Goal: Navigation & Orientation: Understand site structure

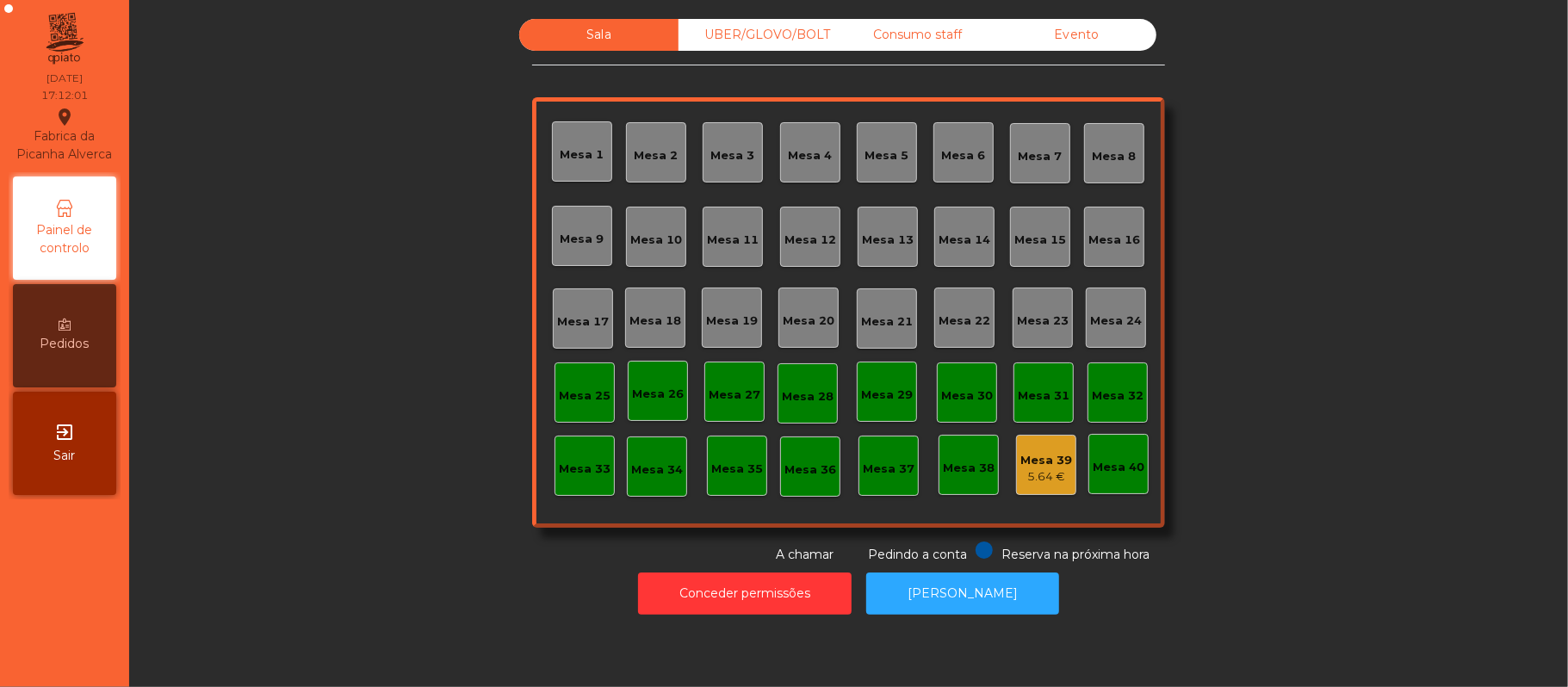
click at [938, 28] on div "Consumo staff" at bounding box center [917, 35] width 159 height 32
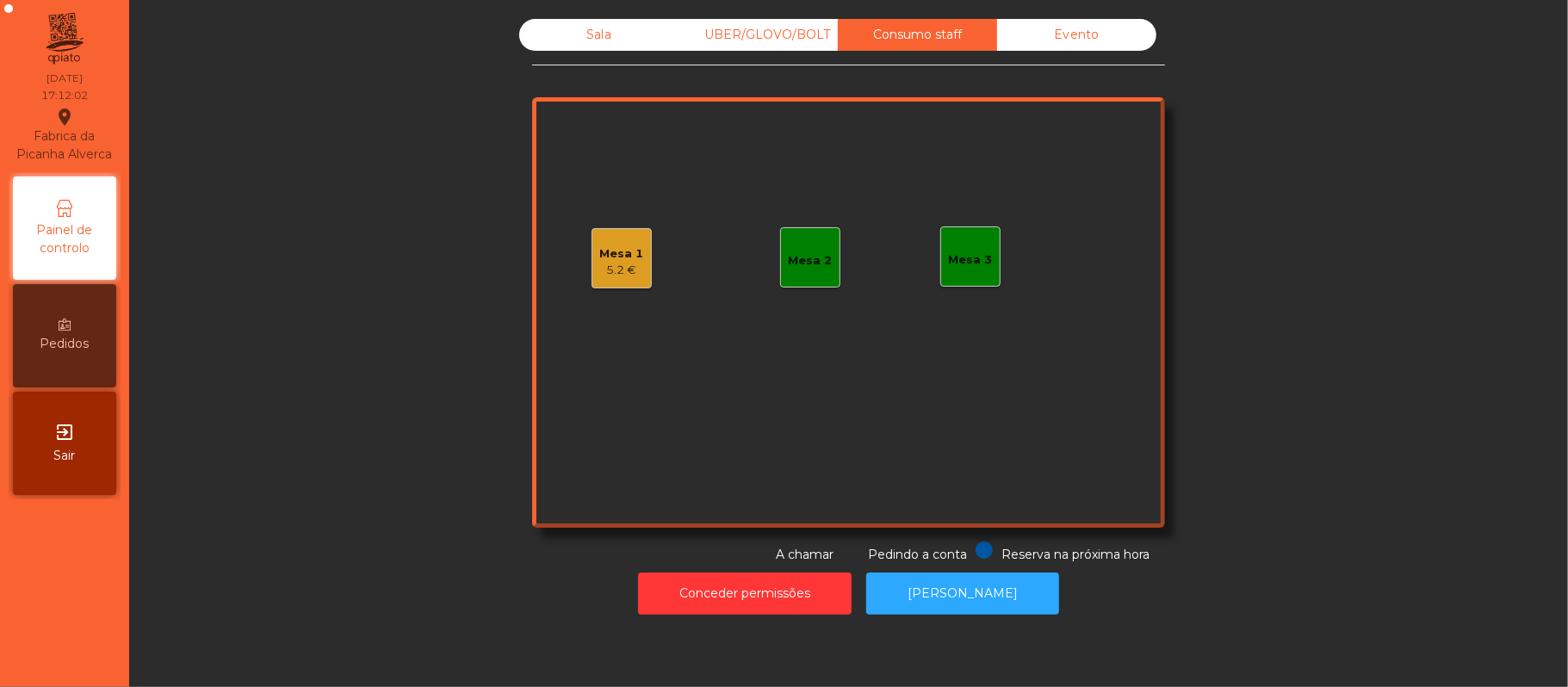
click at [632, 263] on div "5.2 €" at bounding box center [622, 270] width 44 height 17
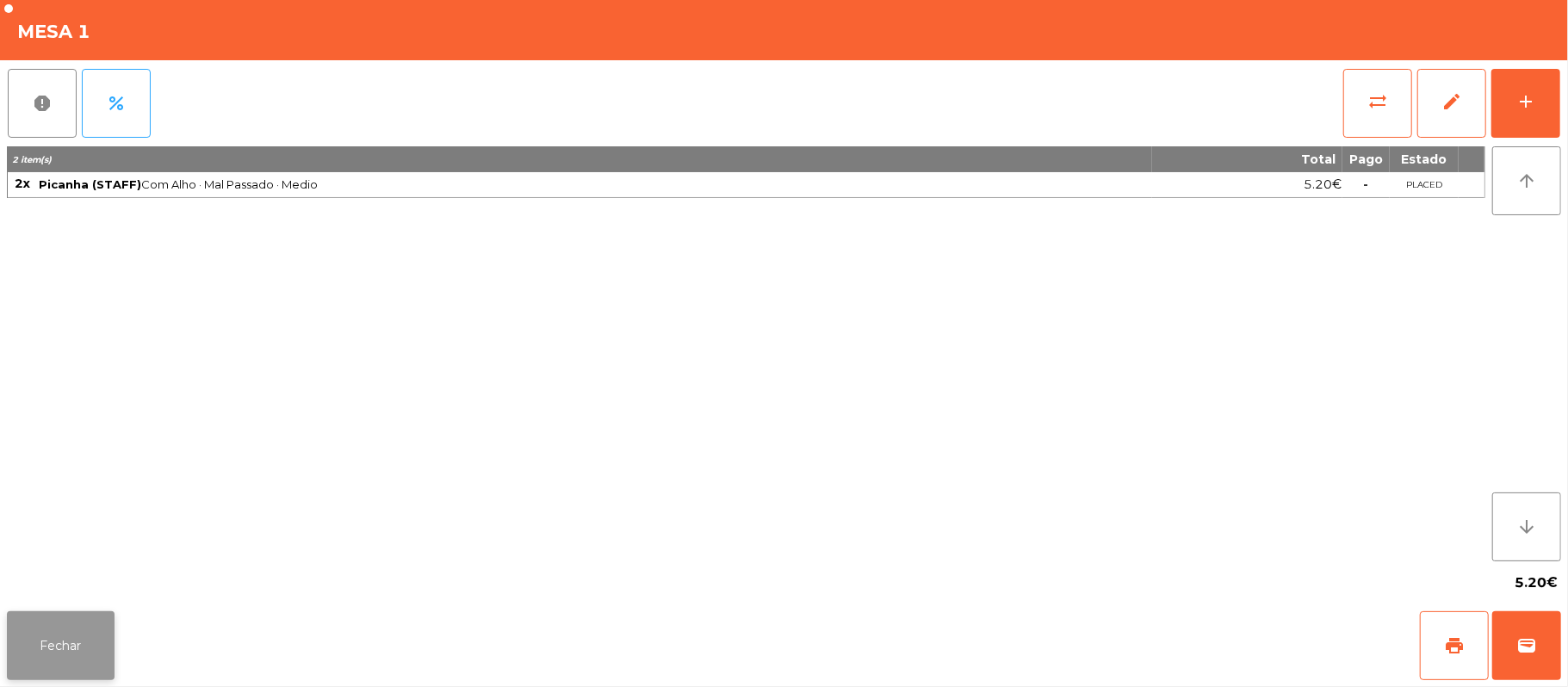
click at [91, 645] on button "Fechar" at bounding box center [60, 646] width 107 height 69
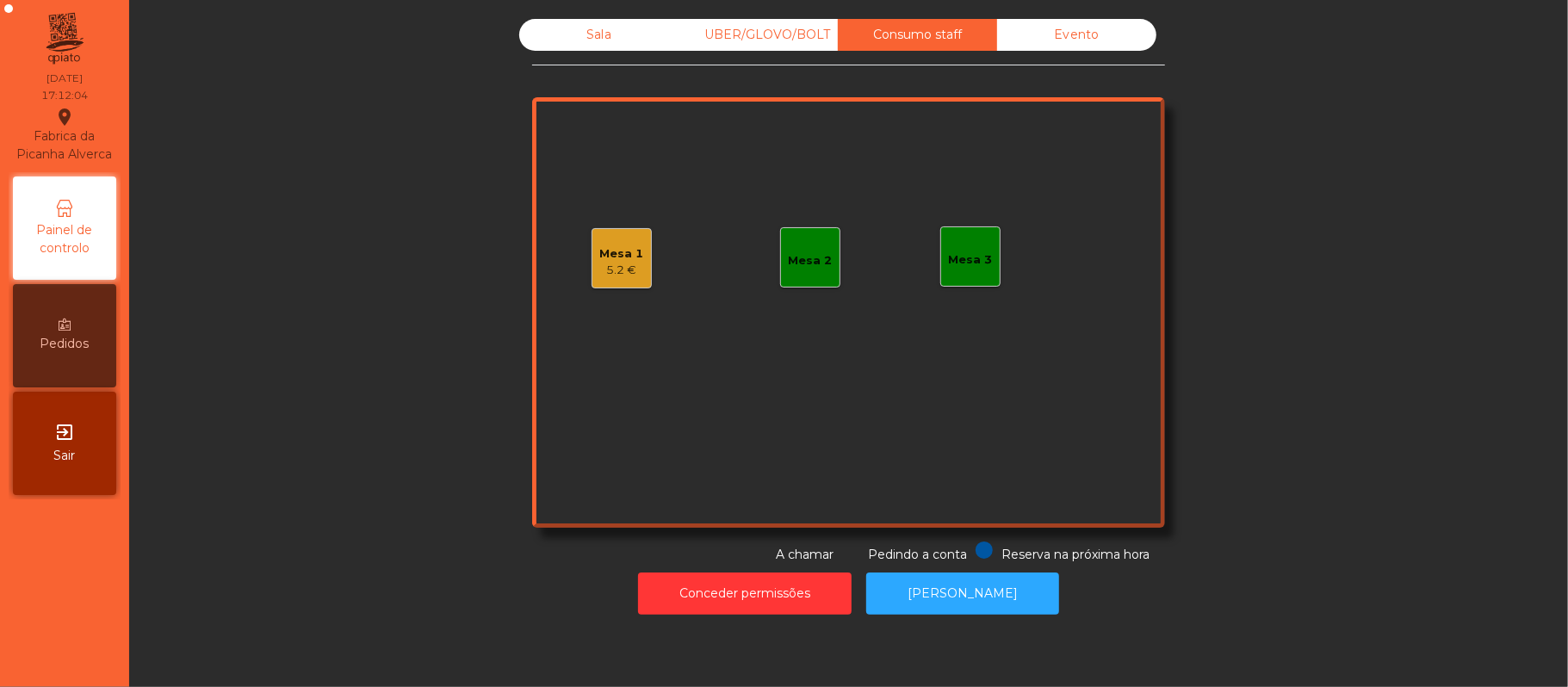
click at [635, 43] on div "Sala" at bounding box center [598, 35] width 159 height 32
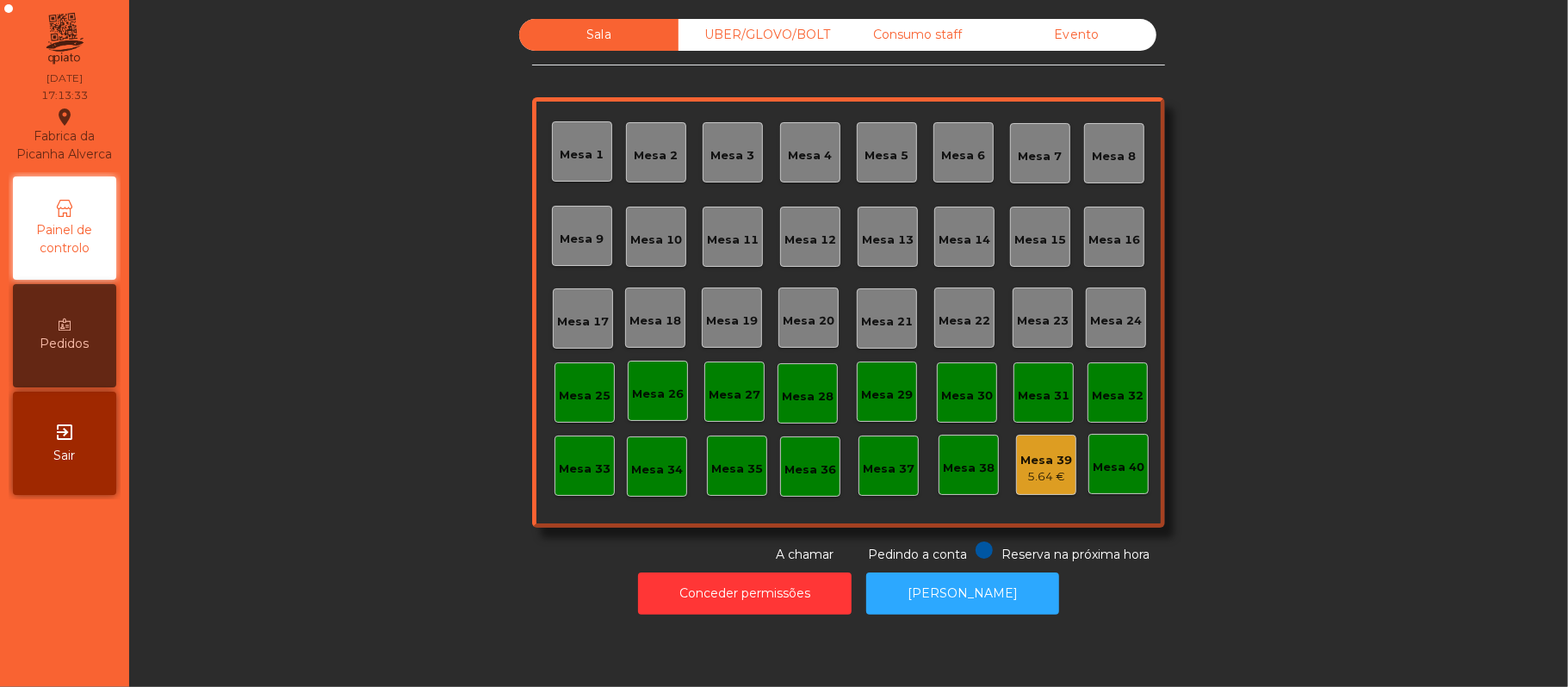
click at [1097, 44] on div "Evento" at bounding box center [1076, 35] width 159 height 32
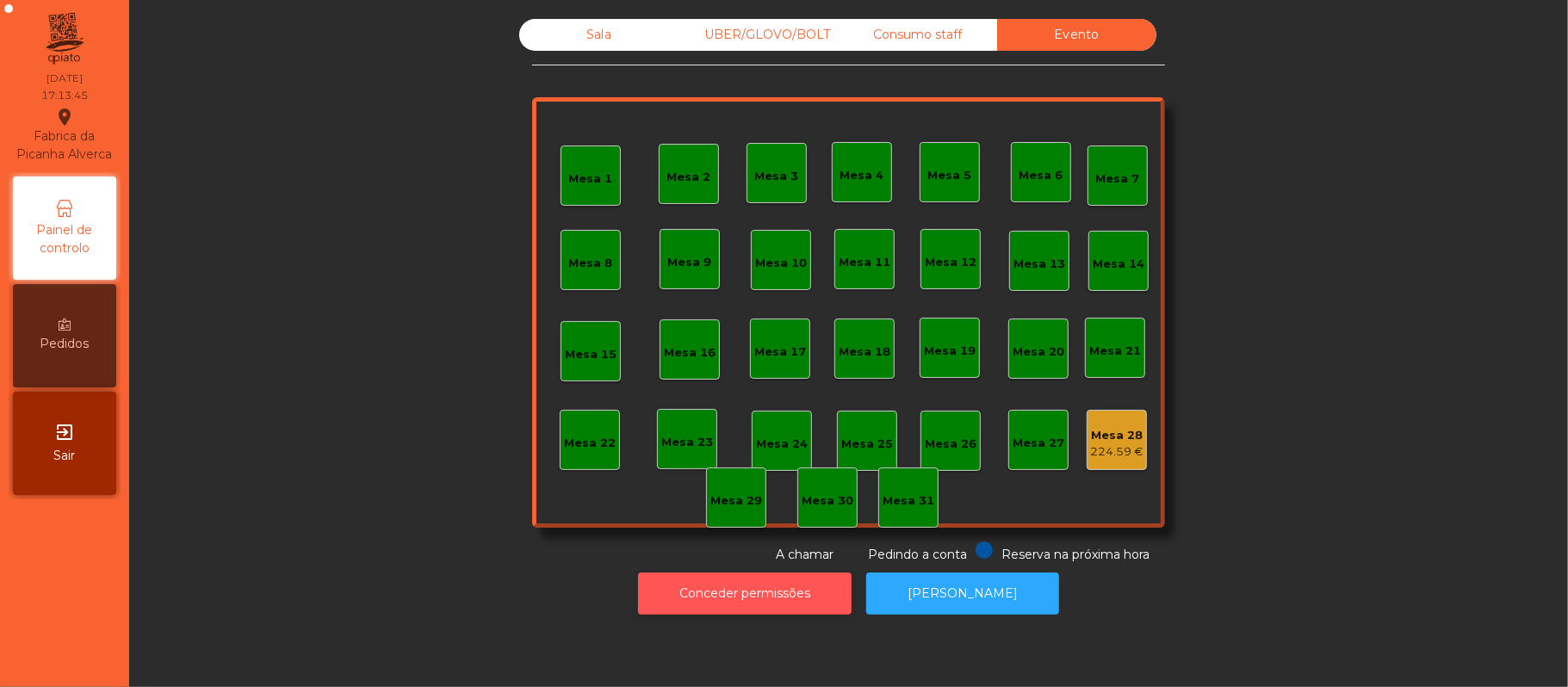
click at [777, 587] on button "Conceder permissões" at bounding box center [745, 594] width 214 height 43
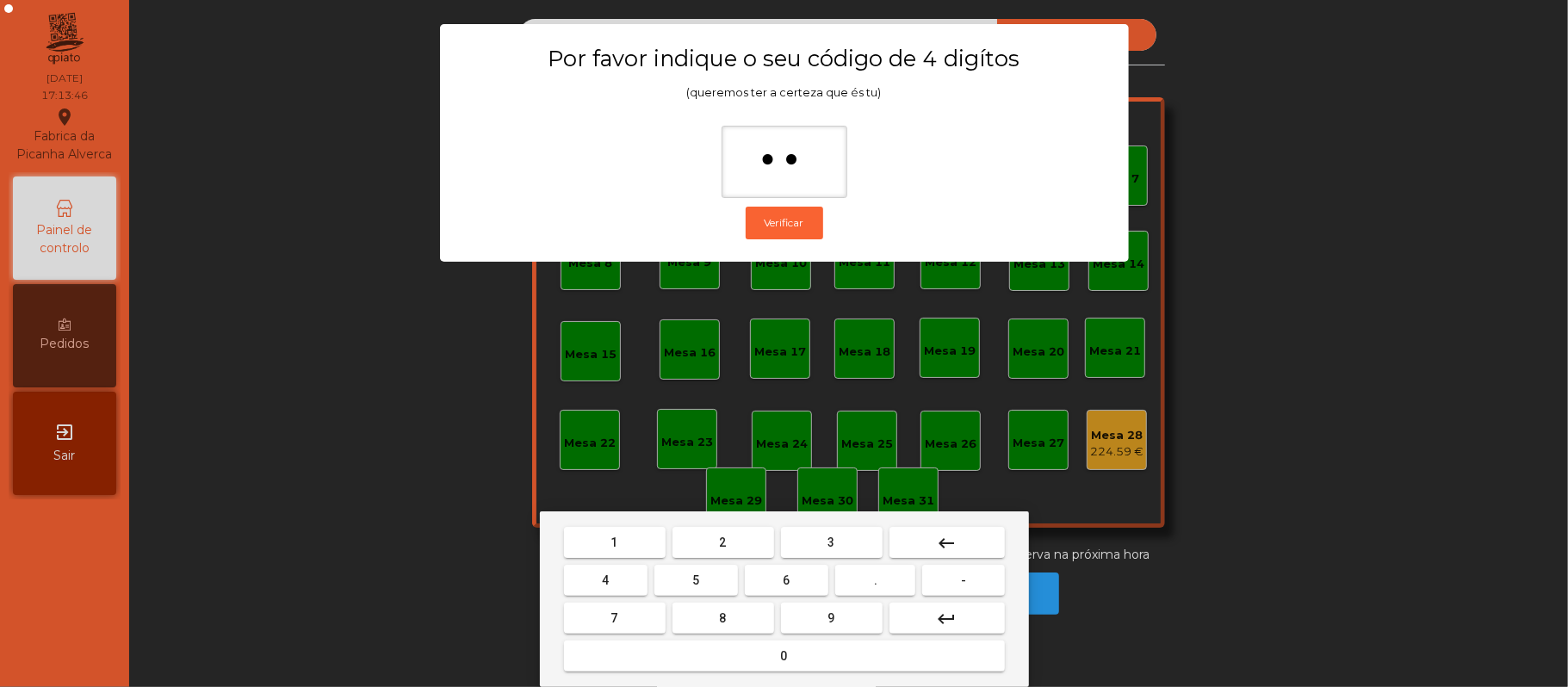
type input "***"
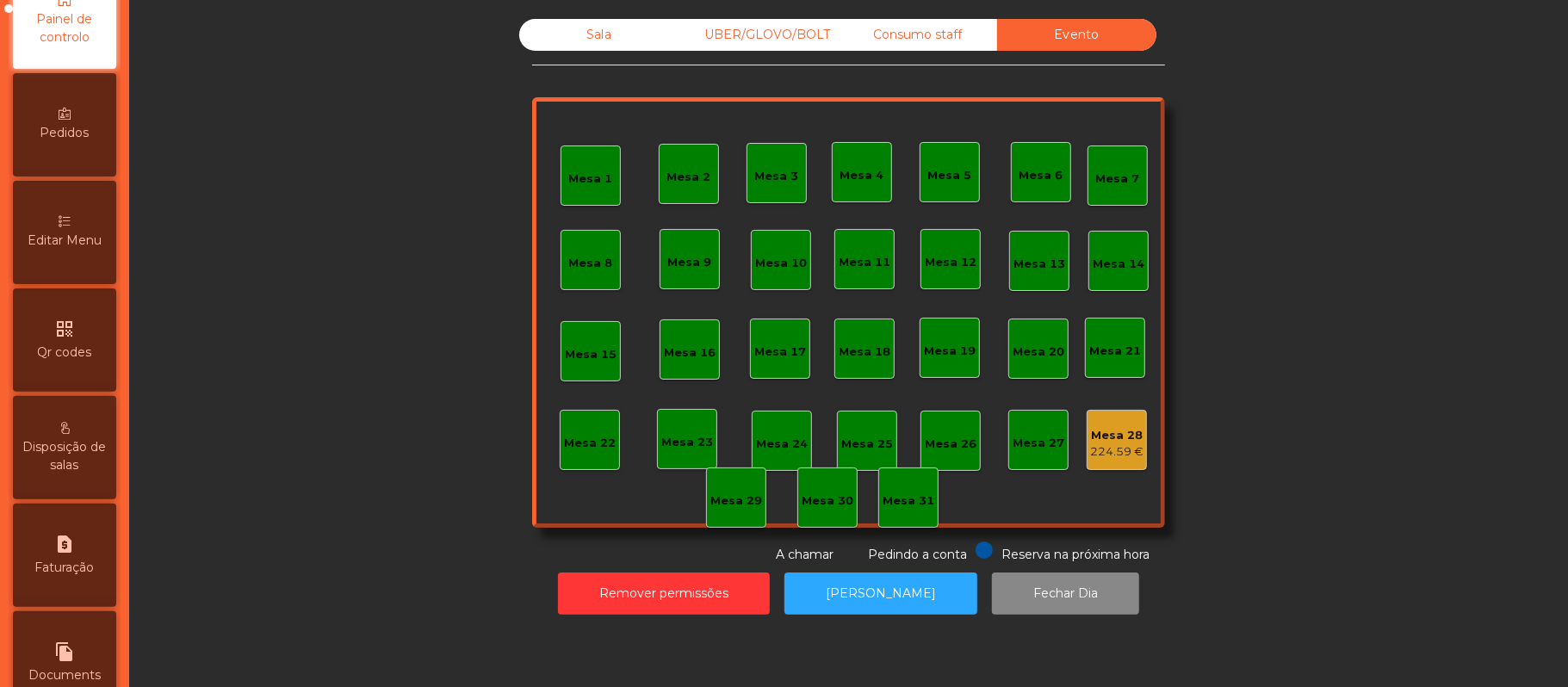
click at [91, 568] on div "request_page Faturação" at bounding box center [65, 555] width 103 height 103
select select "*"
select select "****"
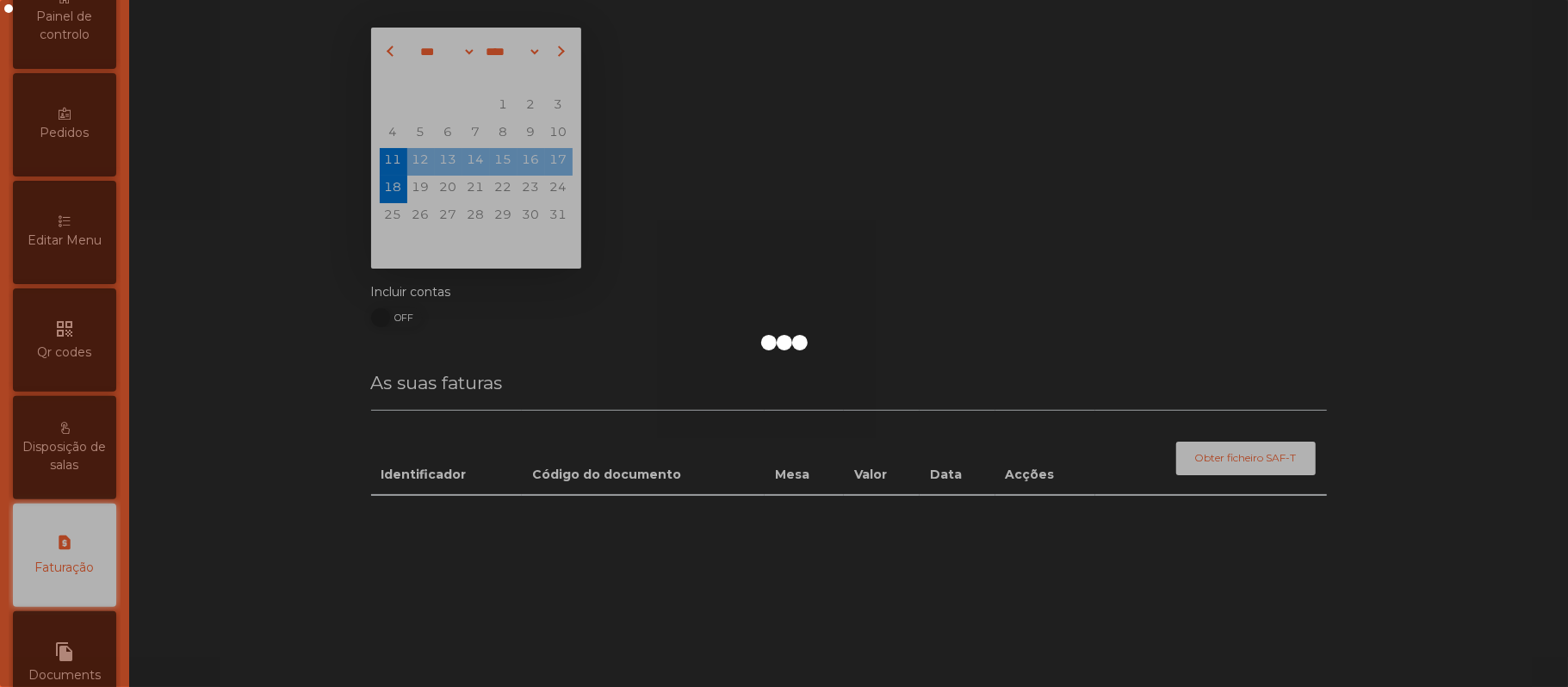
scroll to position [441, 0]
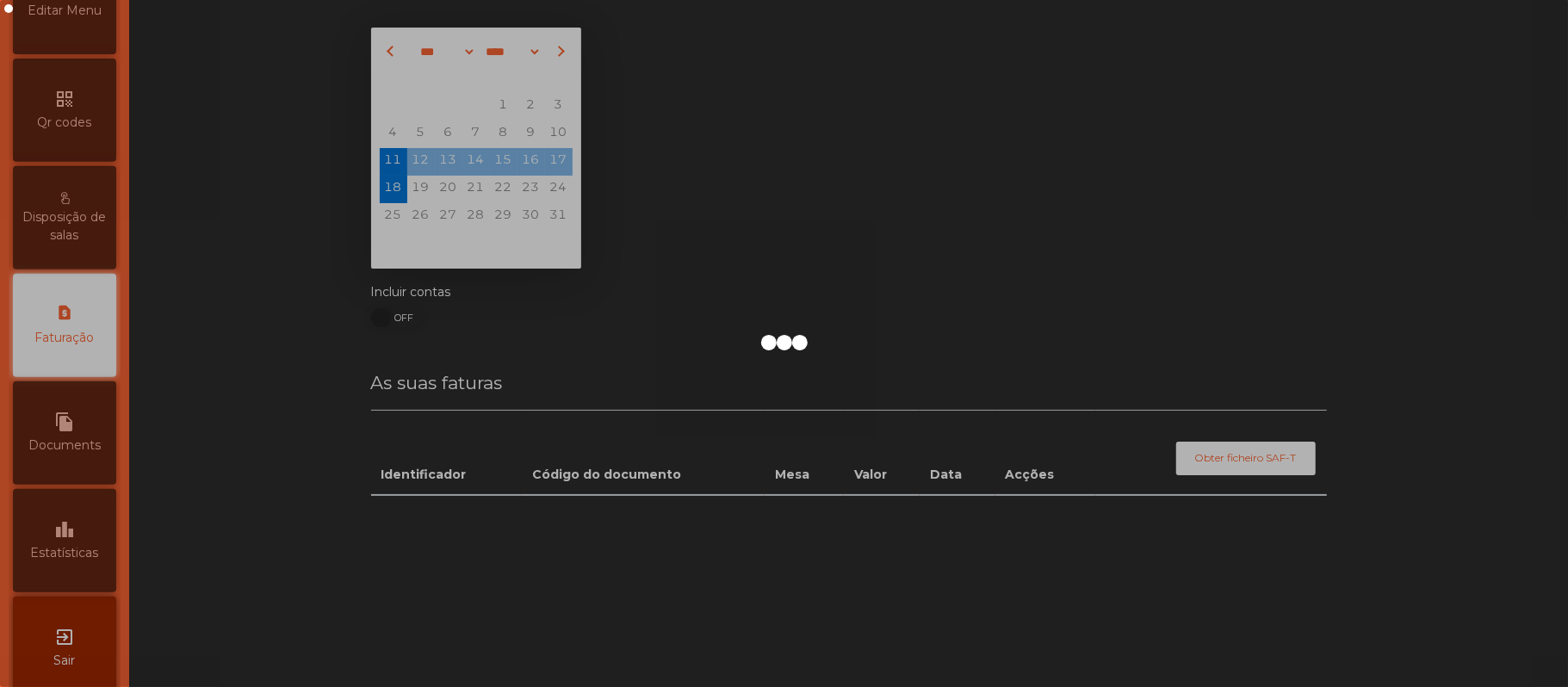
click at [97, 576] on div at bounding box center [784, 344] width 1568 height 687
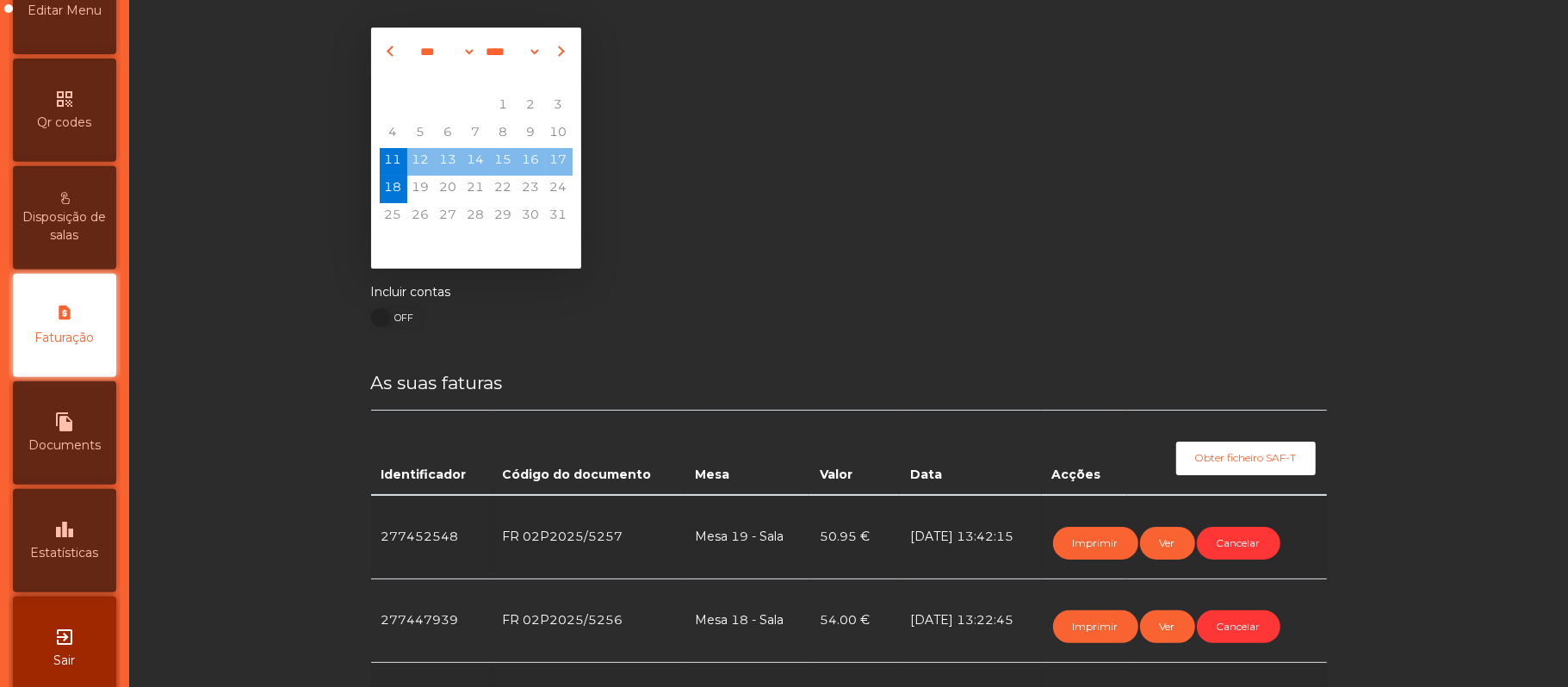
click at [94, 561] on span "Estatísticas" at bounding box center [65, 553] width 68 height 18
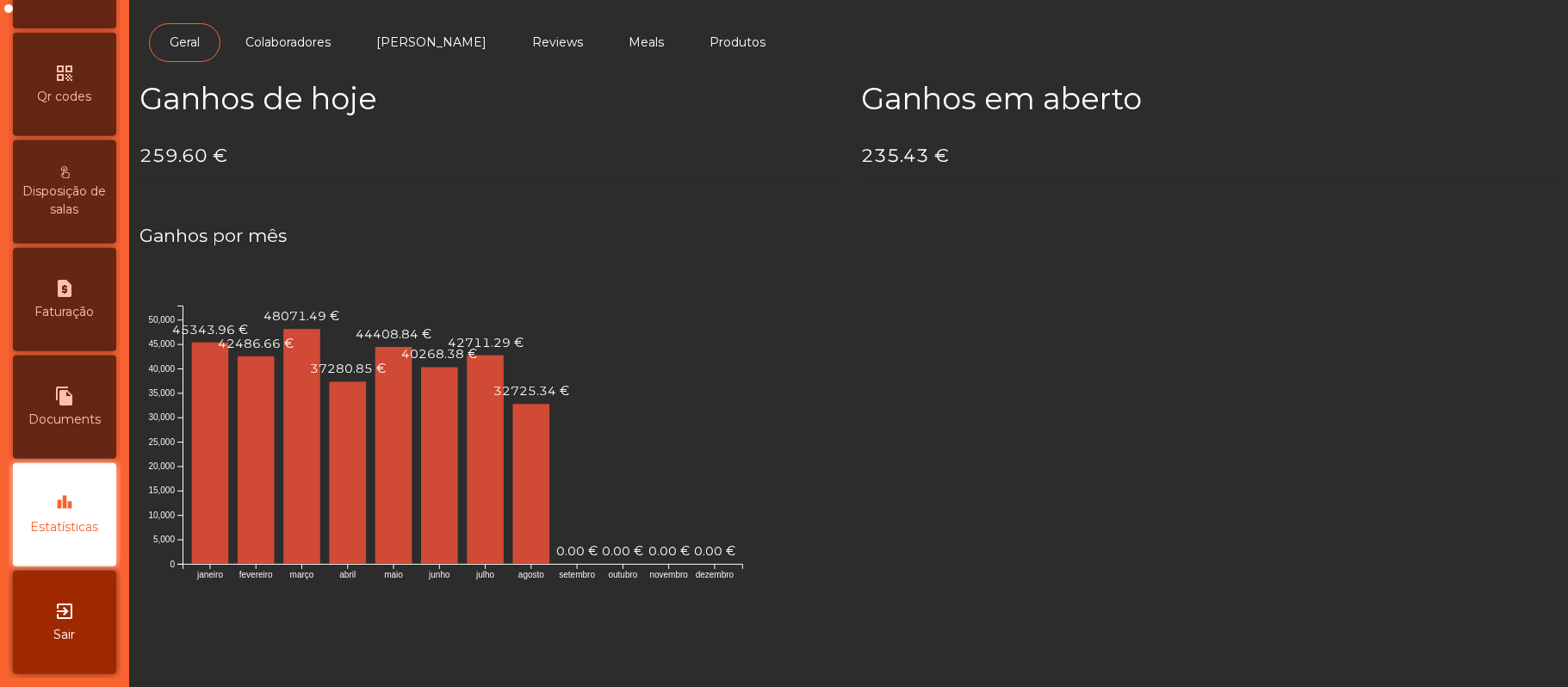
click at [1316, 336] on figure "janeiro fevereiro [PERSON_NAME] [PERSON_NAME] julho [PERSON_NAME] setembro outu…" at bounding box center [848, 438] width 1418 height 350
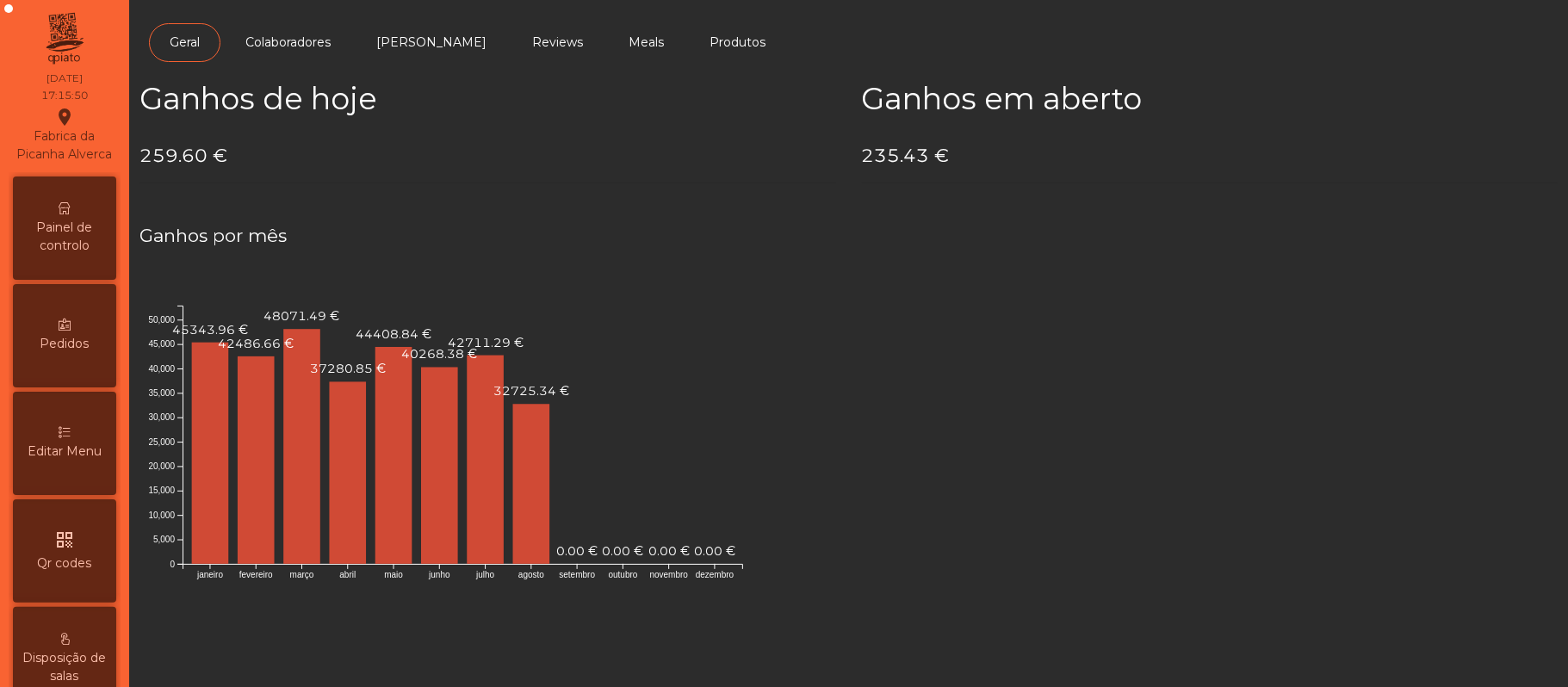
click at [93, 249] on span "Painel de controlo" at bounding box center [64, 236] width 95 height 36
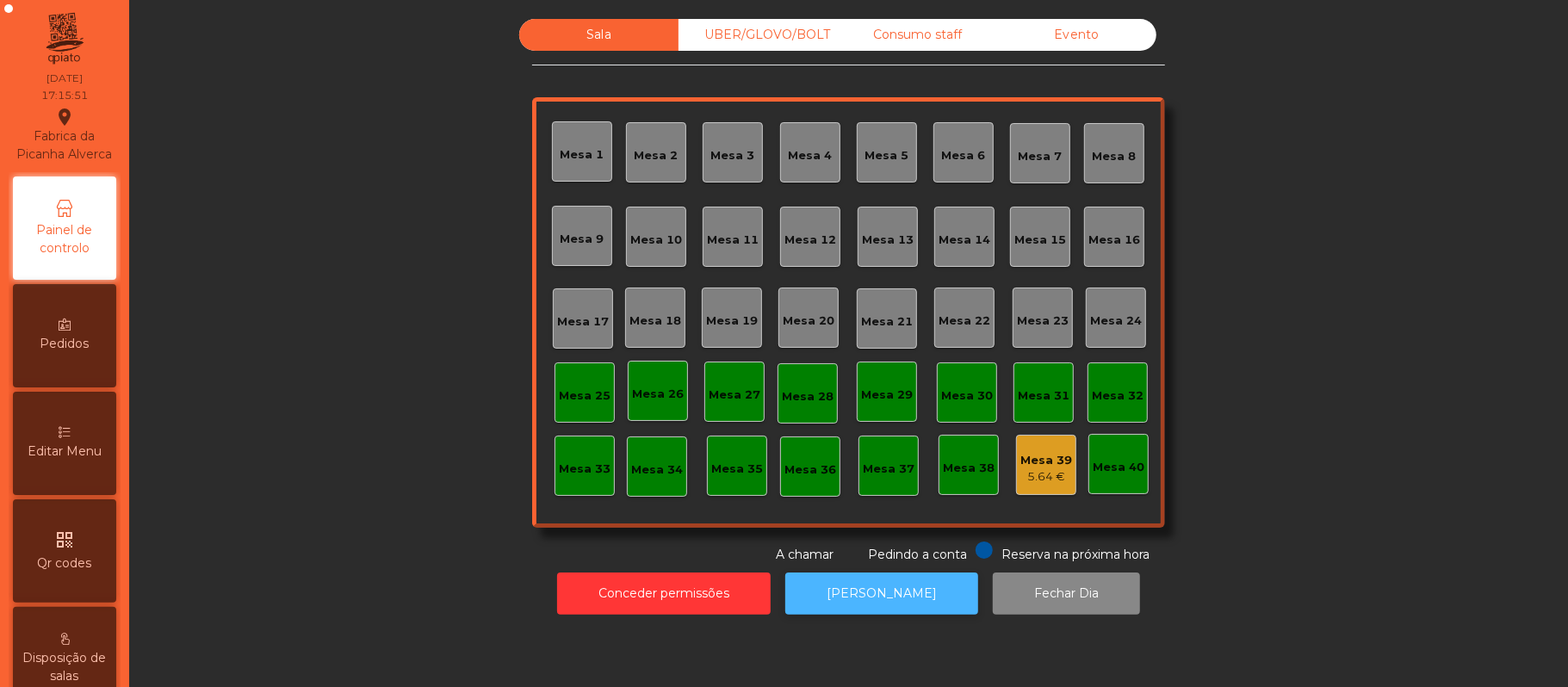
click at [909, 601] on button "[PERSON_NAME]" at bounding box center [882, 594] width 193 height 43
click at [787, 36] on div "UBER/GLOVO/BOLT" at bounding box center [757, 35] width 159 height 32
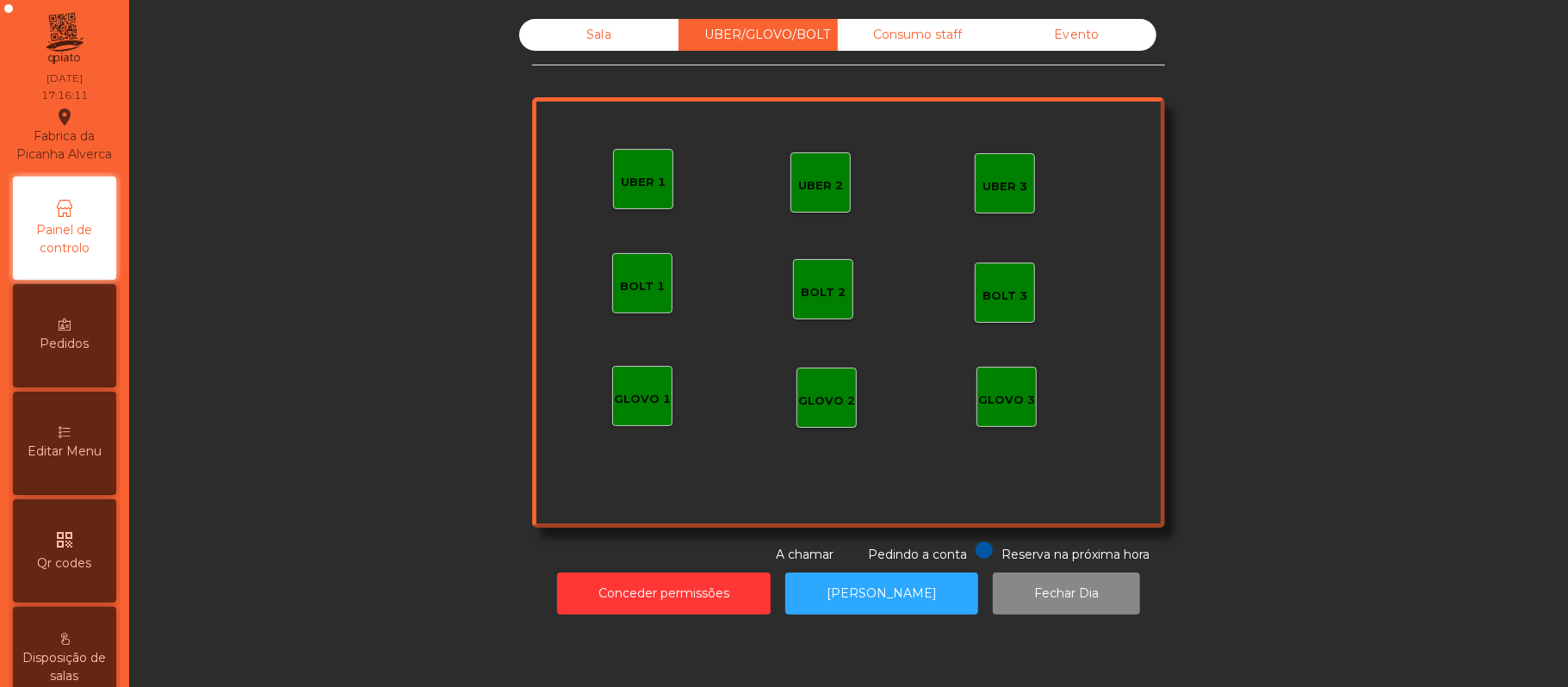
click at [930, 43] on div "Consumo staff" at bounding box center [917, 35] width 159 height 32
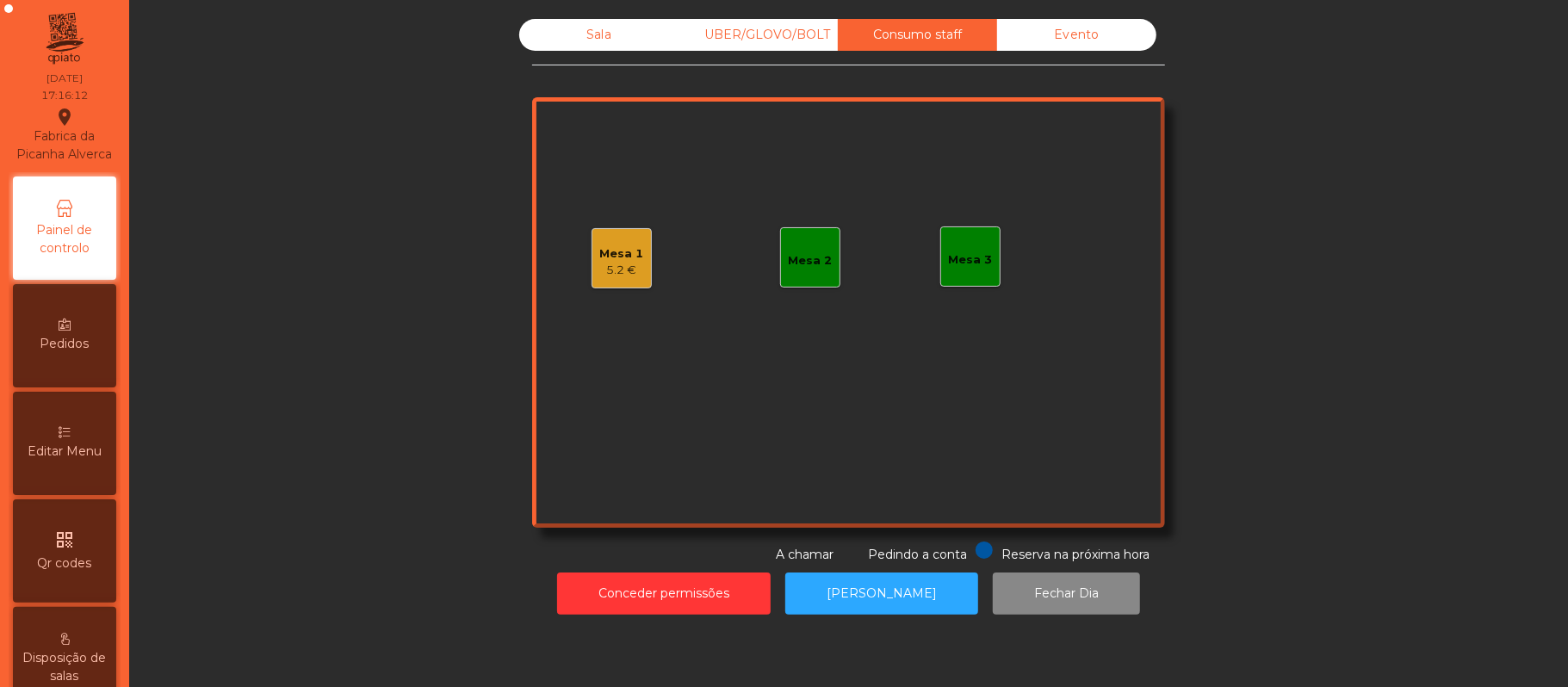
click at [629, 262] on div "5.2 €" at bounding box center [622, 270] width 44 height 17
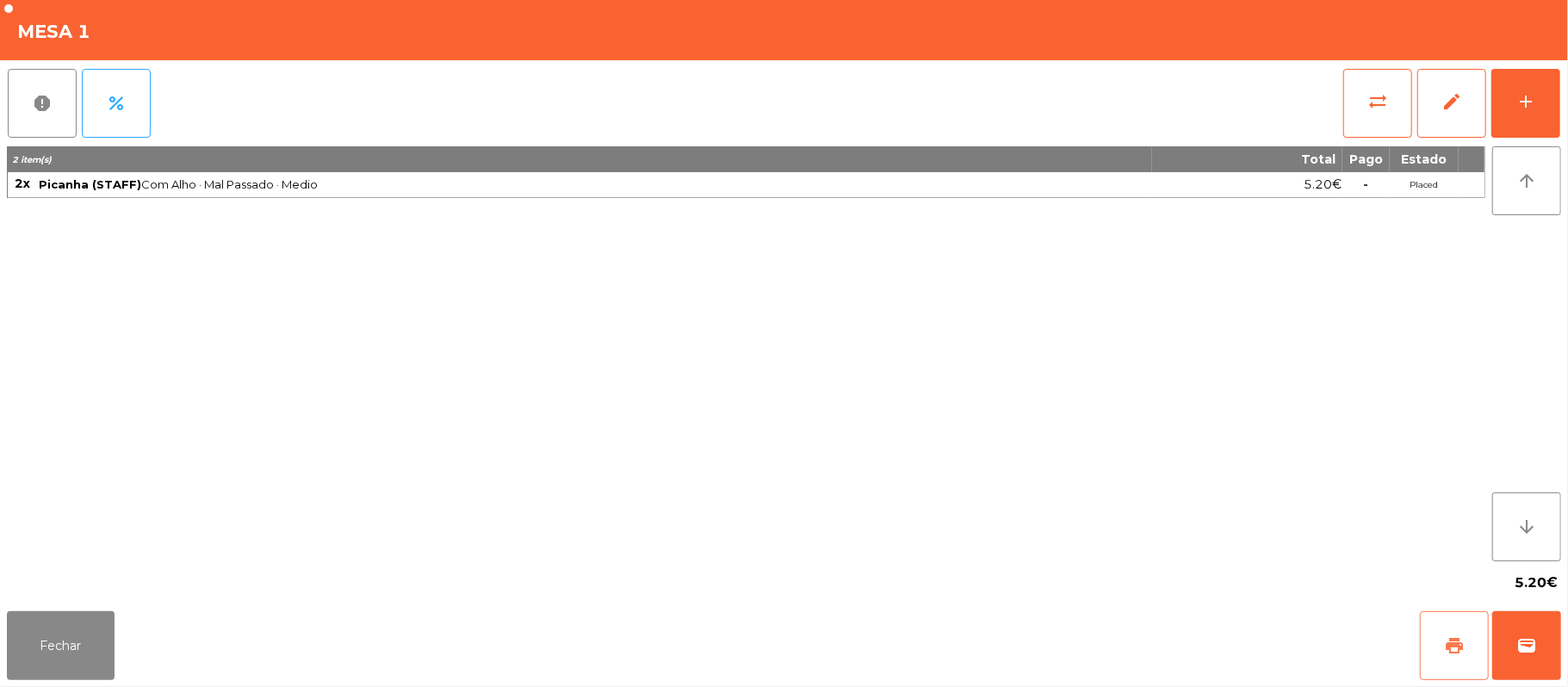
click at [1441, 666] on button "print" at bounding box center [1454, 646] width 69 height 69
click at [87, 639] on button "Fechar" at bounding box center [60, 646] width 107 height 69
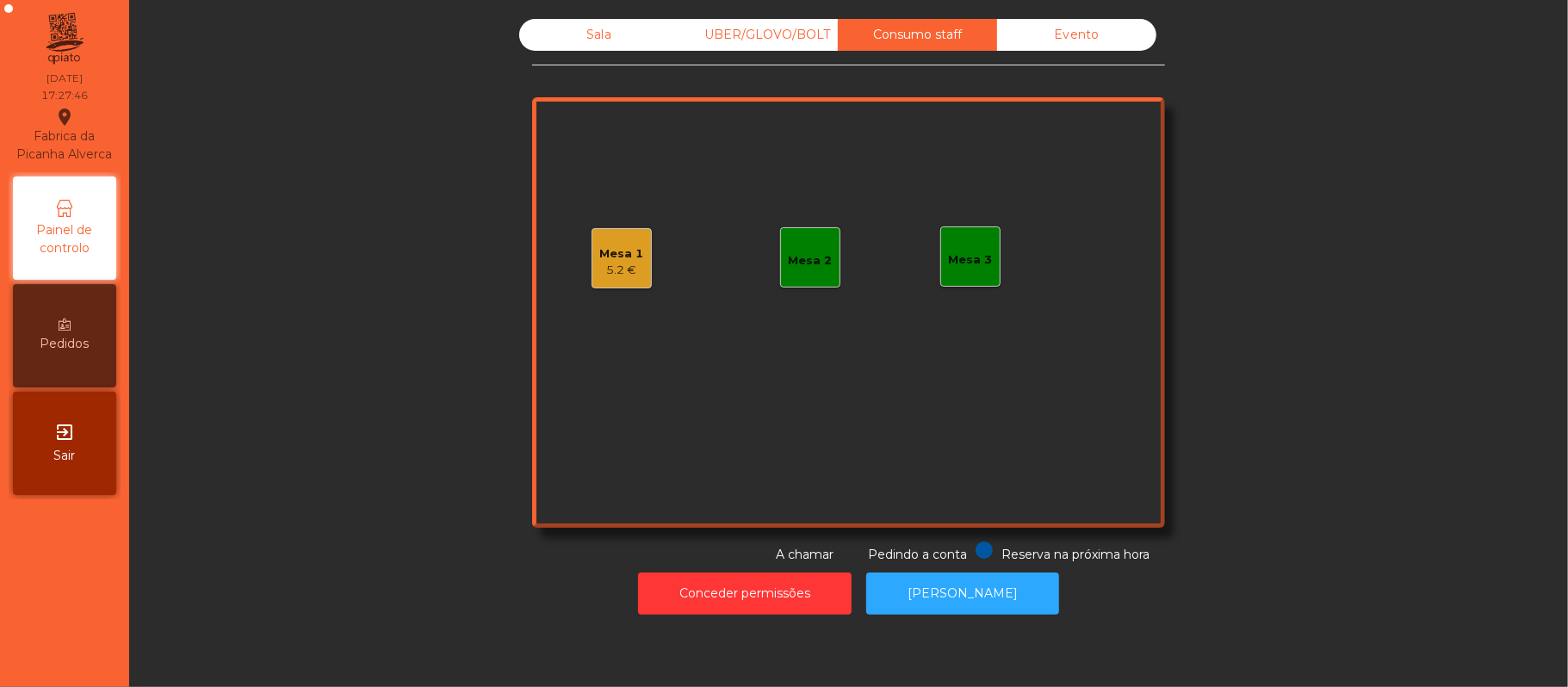
click at [576, 35] on div "Sala" at bounding box center [598, 35] width 159 height 32
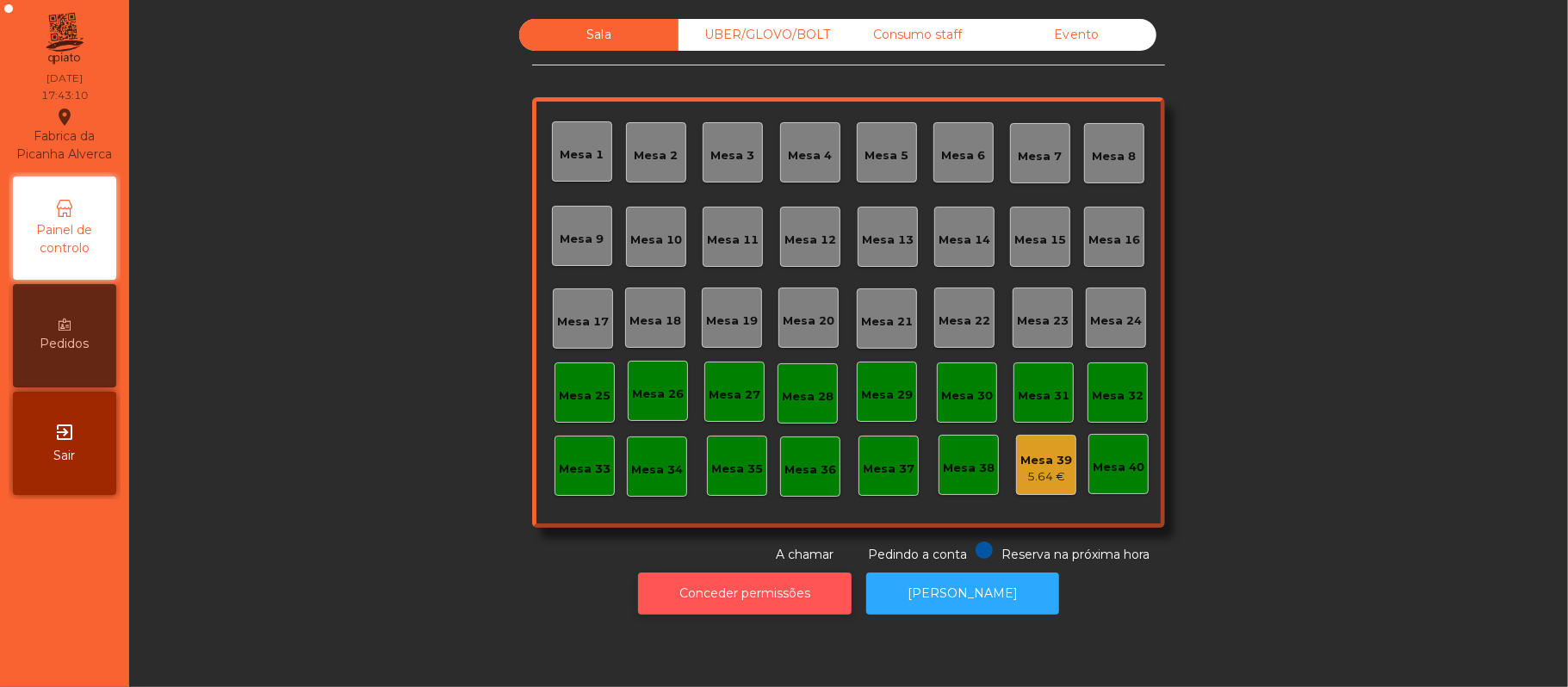
click at [782, 593] on button "Conceder permissões" at bounding box center [745, 594] width 214 height 43
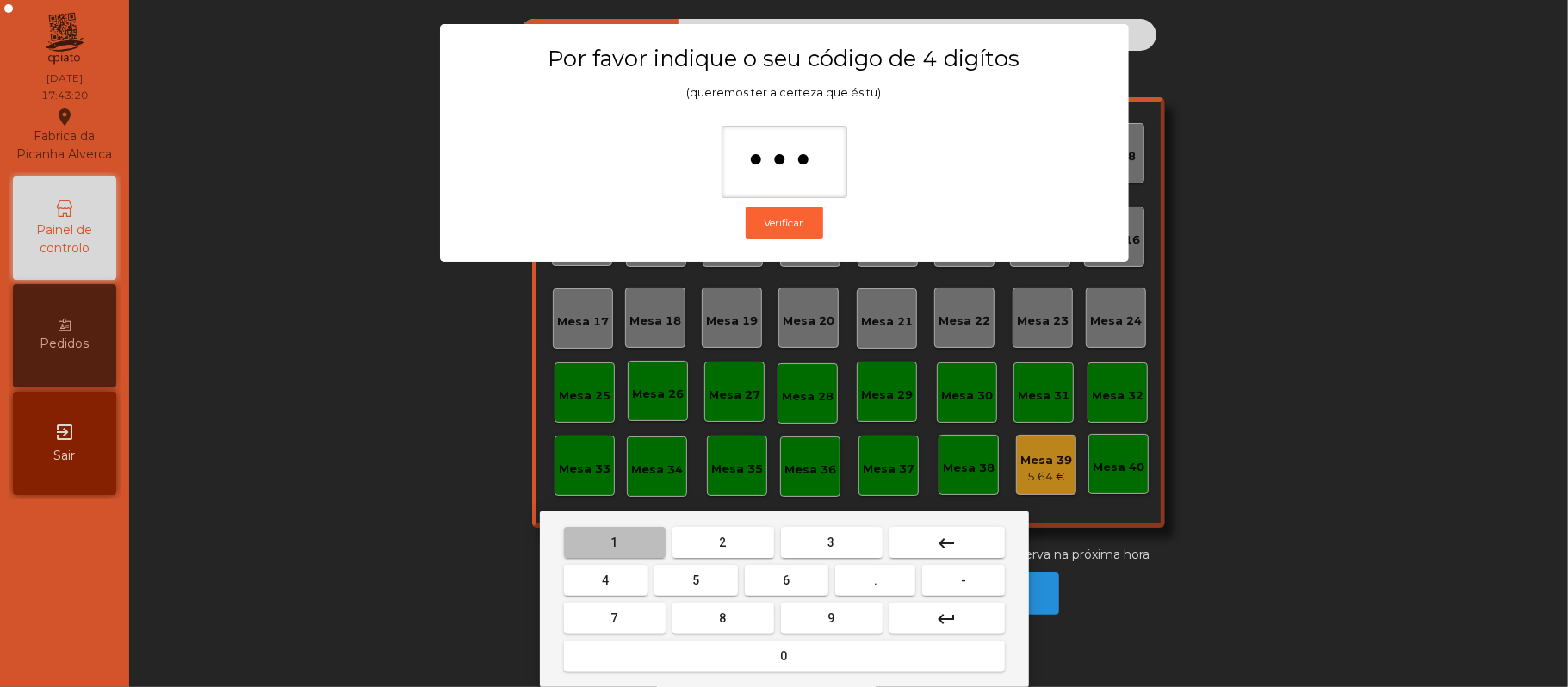
type input "****"
